Goal: Find specific page/section: Find specific page/section

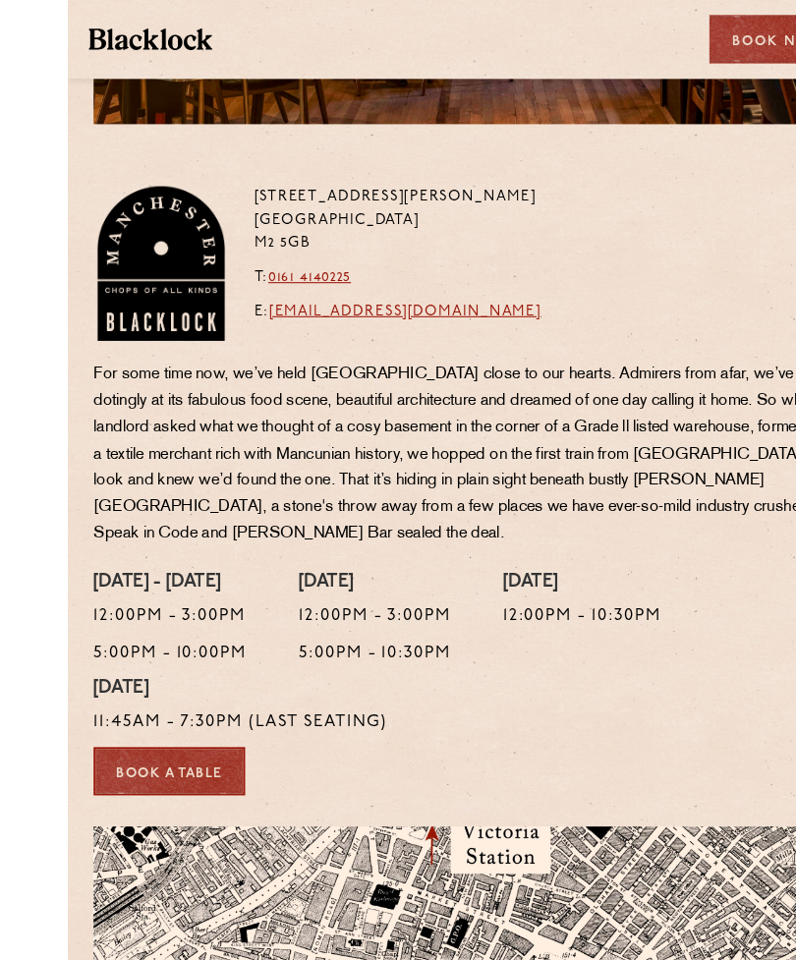
scroll to position [258, 0]
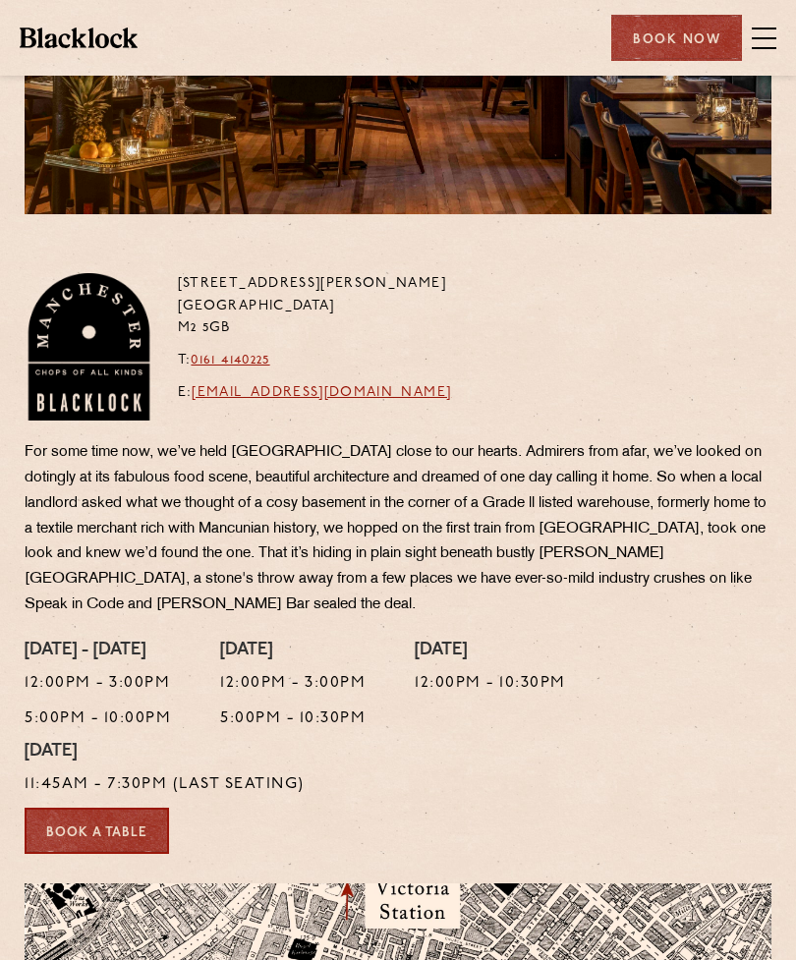
click at [767, 39] on span at bounding box center [764, 38] width 25 height 29
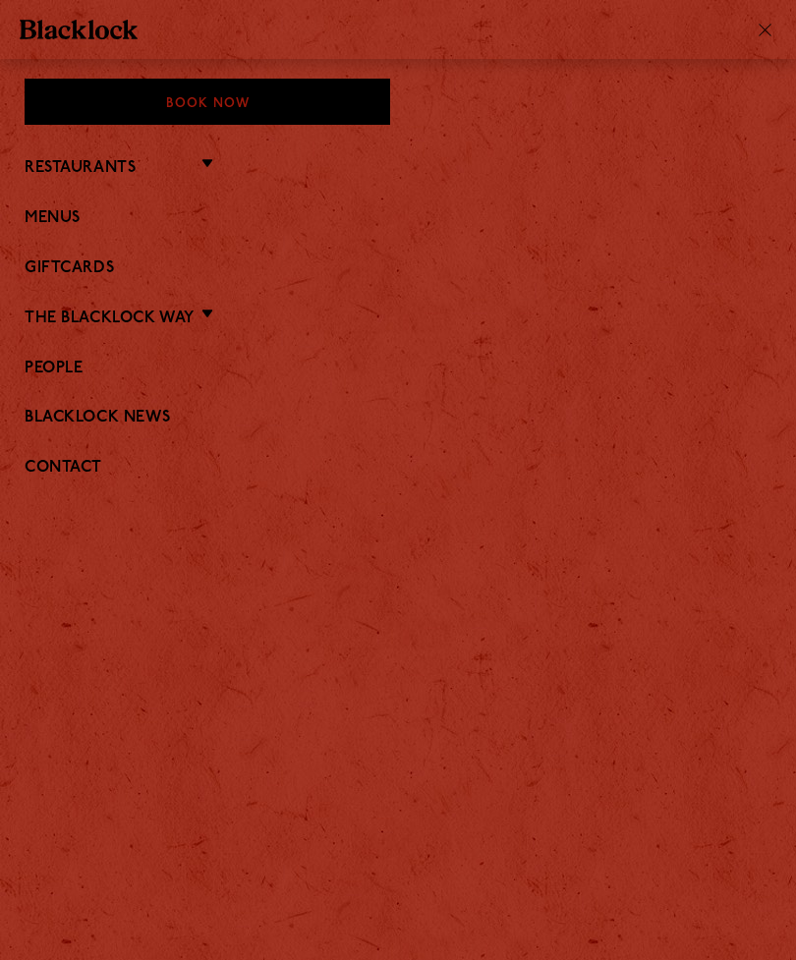
click at [58, 226] on link "Menus" at bounding box center [398, 218] width 747 height 19
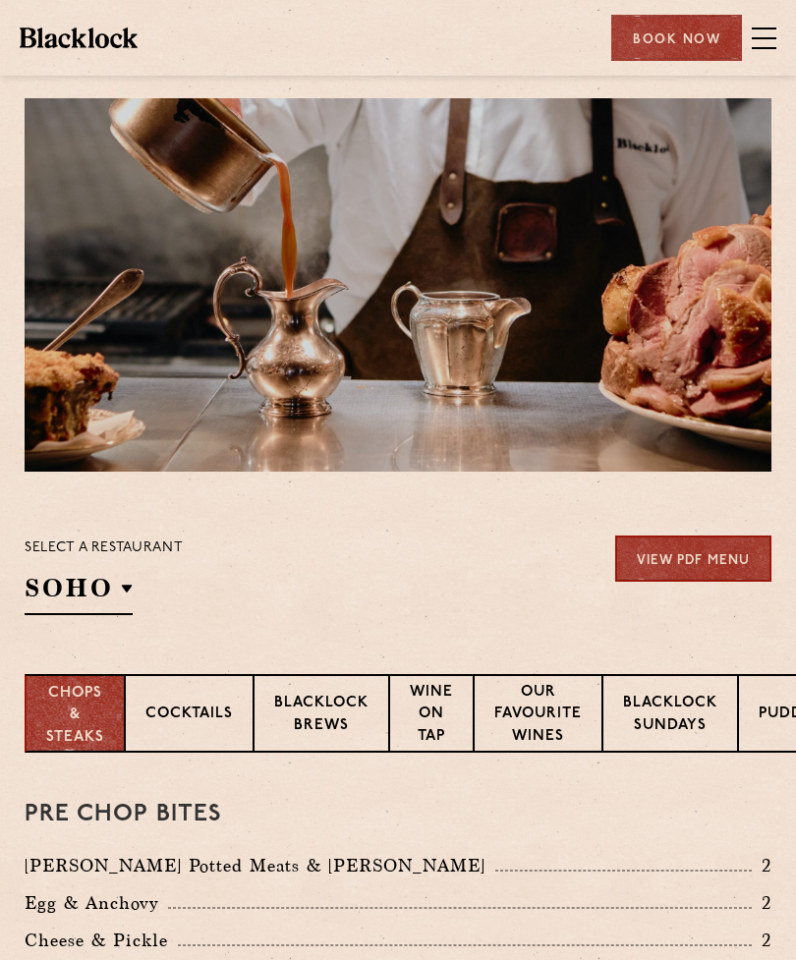
click at [0, 0] on li "[GEOGRAPHIC_DATA]" at bounding box center [0, 0] width 0 height 0
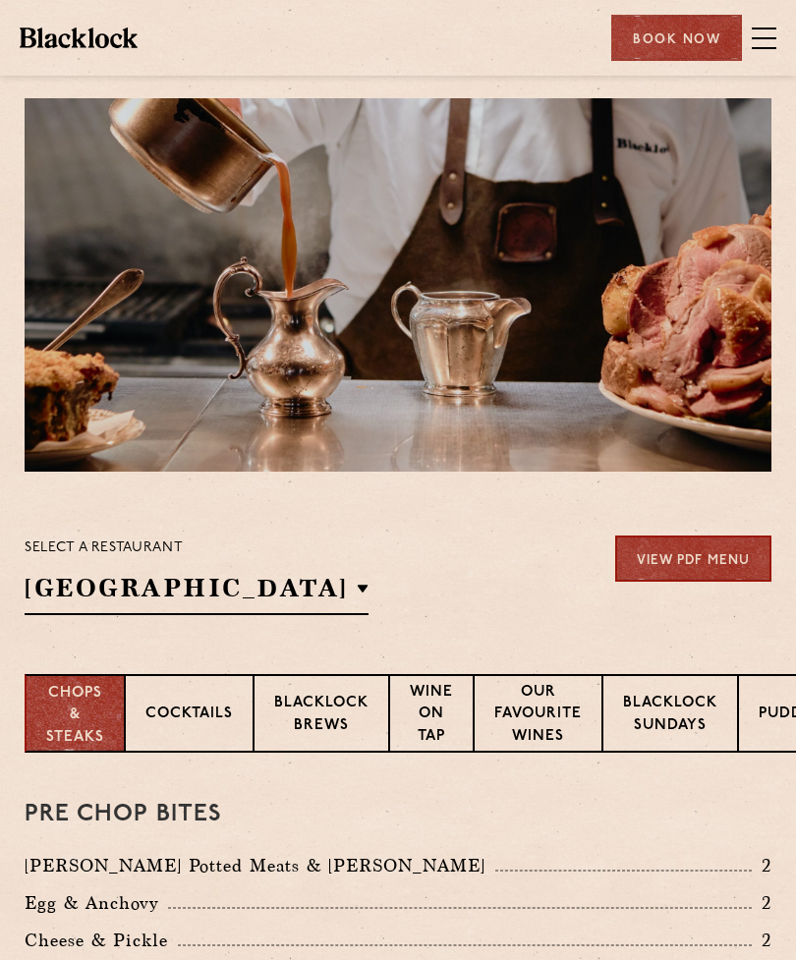
click at [0, 0] on li "Soho" at bounding box center [0, 0] width 0 height 0
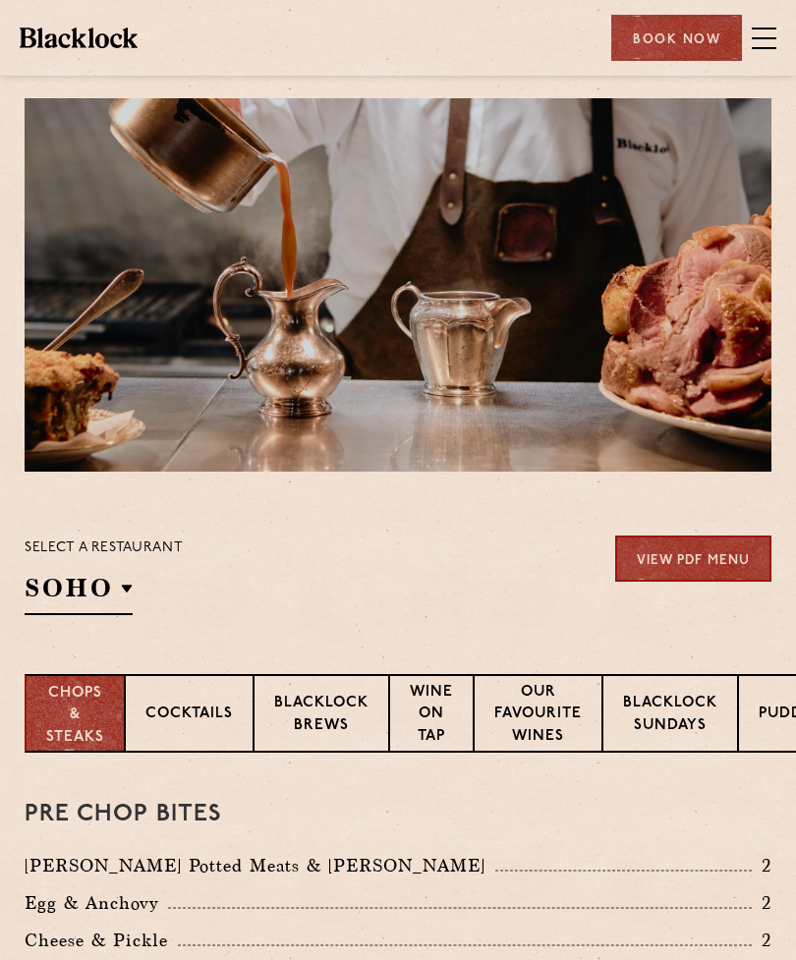
click at [770, 47] on span at bounding box center [764, 48] width 25 height 2
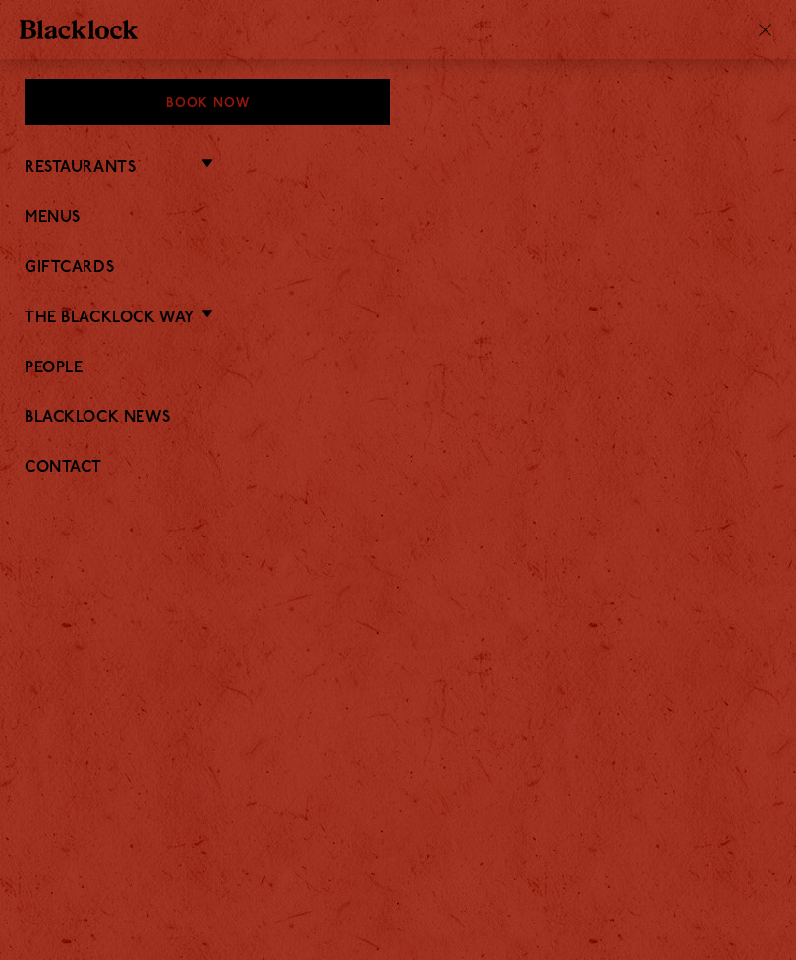
click at [149, 163] on li "Restaurants Soho City Covent Garden Shoreditch Canary Wharf Manchester Birmingh…" at bounding box center [398, 167] width 747 height 26
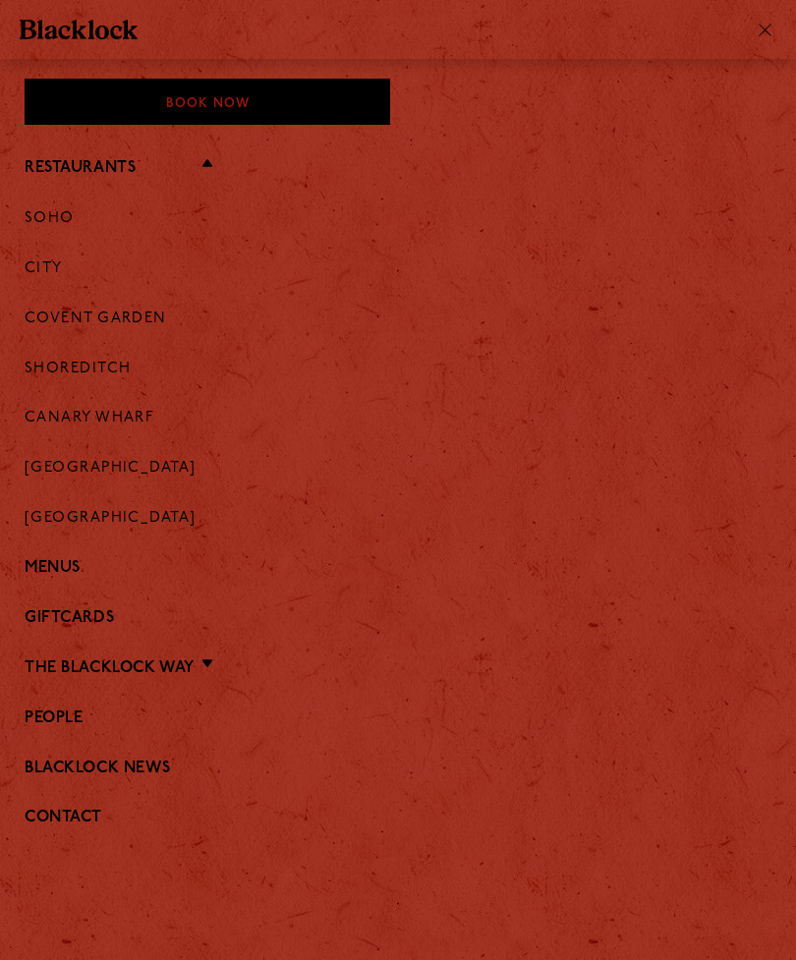
click at [69, 559] on link "Menus" at bounding box center [398, 568] width 747 height 19
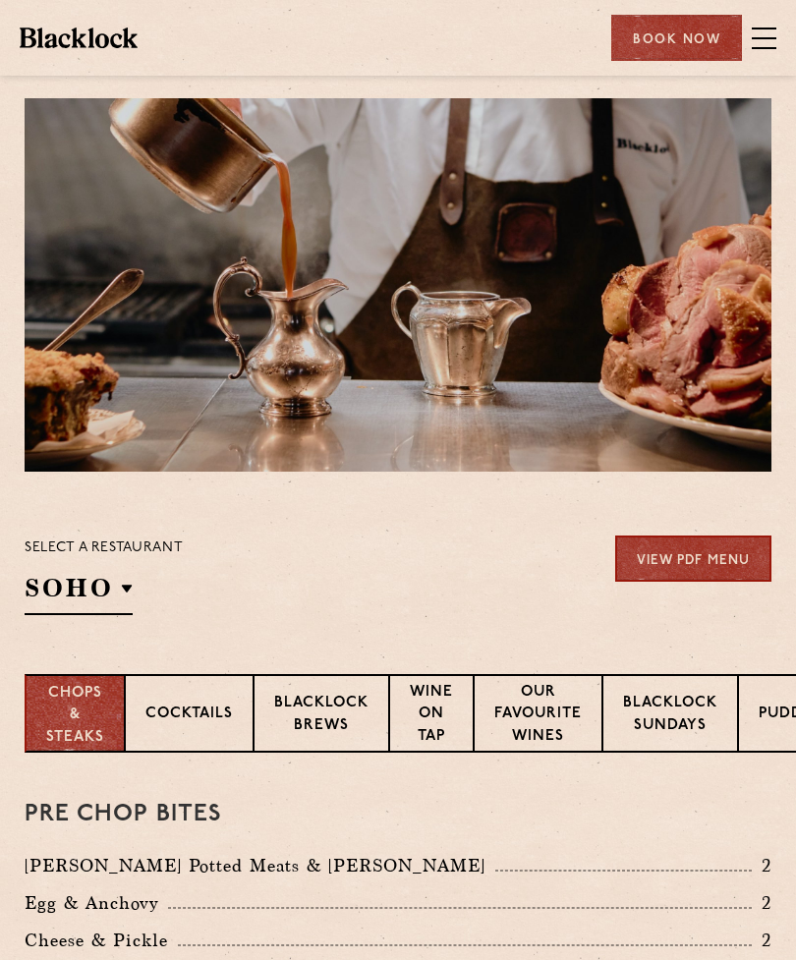
click at [135, 588] on div "Select a restaurant [GEOGRAPHIC_DATA] [GEOGRAPHIC_DATA] [GEOGRAPHIC_DATA] [GEOG…" at bounding box center [104, 576] width 158 height 80
click at [0, 0] on p "[GEOGRAPHIC_DATA]" at bounding box center [0, 0] width 0 height 0
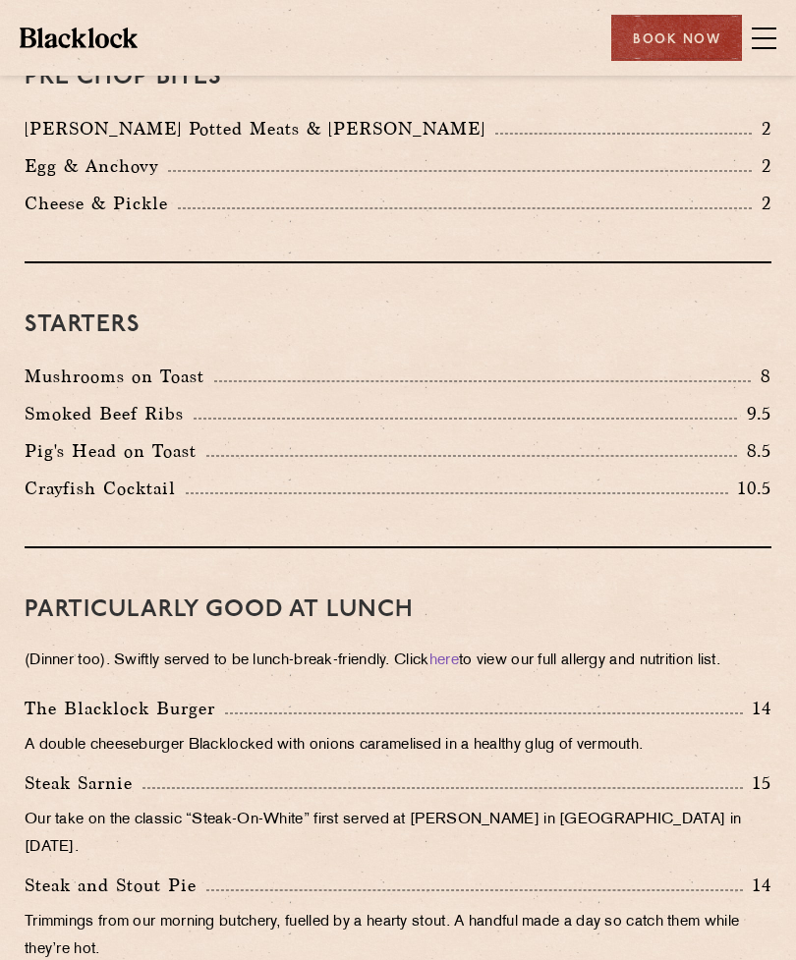
scroll to position [743, 0]
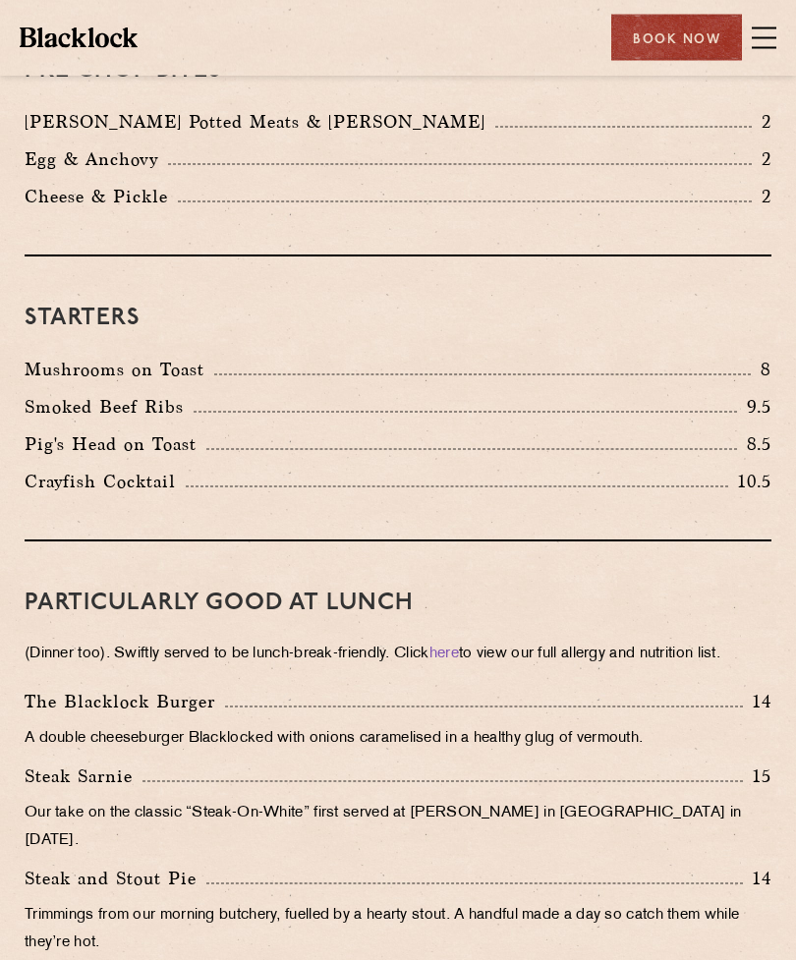
click at [459, 658] on link "here" at bounding box center [443, 655] width 29 height 15
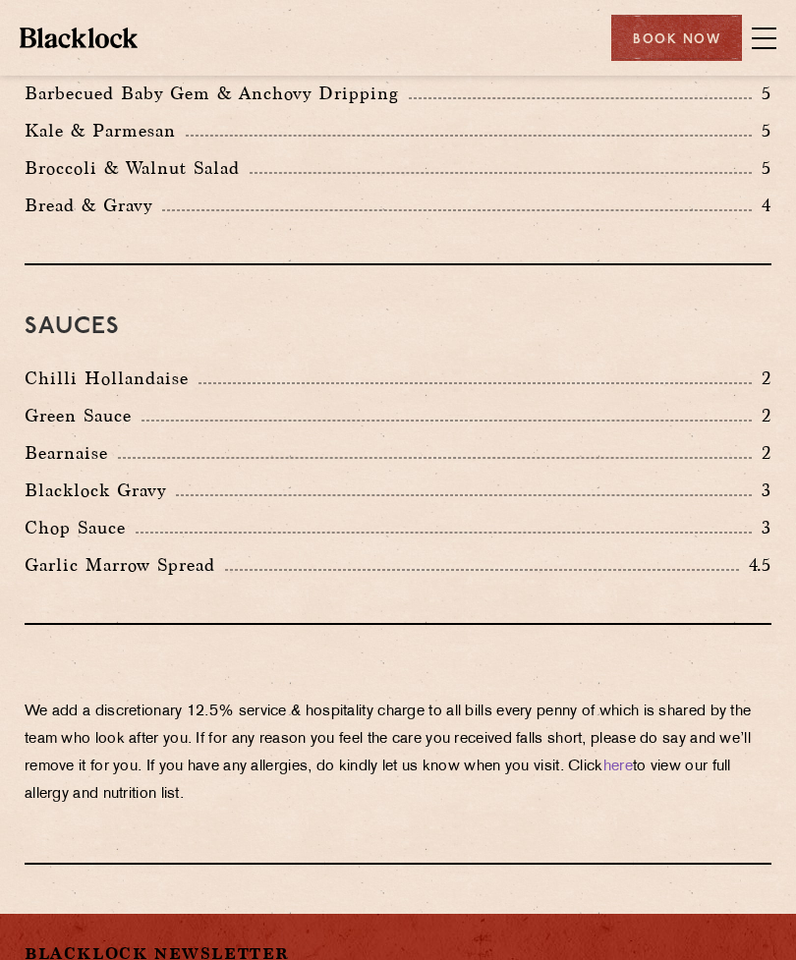
scroll to position [3677, 0]
